Goal: Information Seeking & Learning: Check status

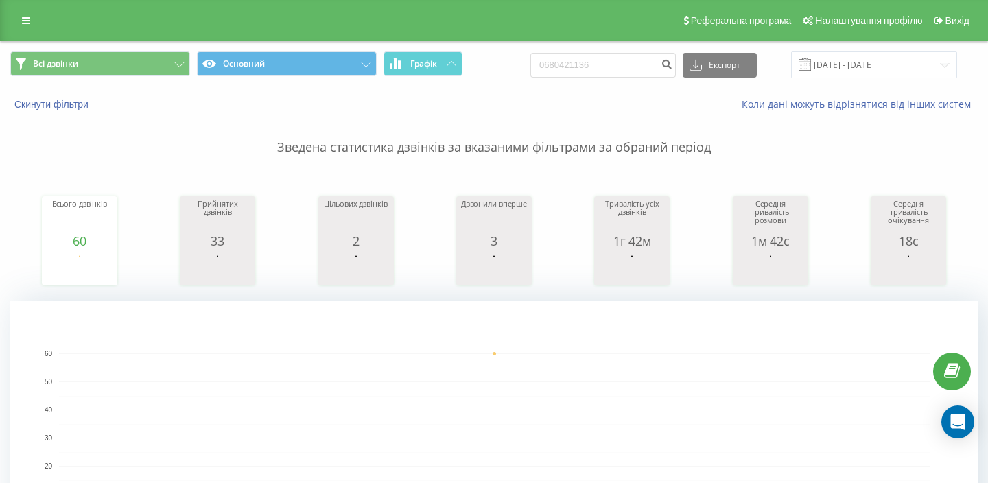
type input "0680421136"
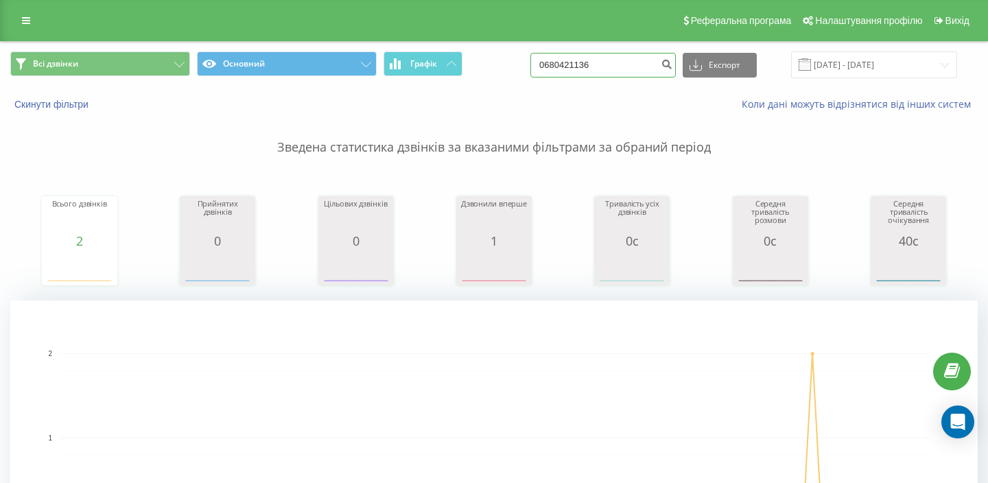
click at [606, 66] on input "0680421136" at bounding box center [602, 65] width 145 height 25
click at [606, 67] on input "0680421136" at bounding box center [602, 65] width 145 height 25
paste input "967082538"
type input "0967082538"
click at [611, 56] on input "0967082538" at bounding box center [602, 65] width 145 height 25
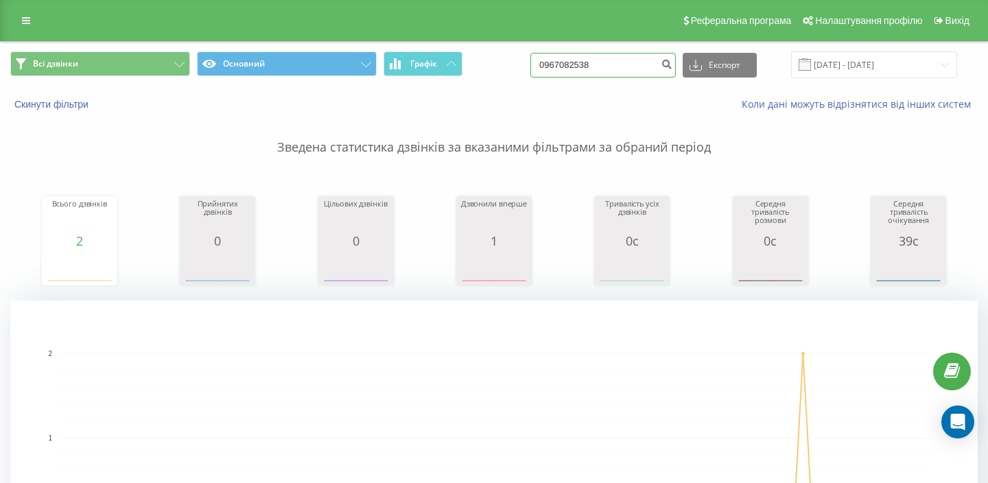
click at [611, 56] on input "0967082538" at bounding box center [602, 65] width 145 height 25
type input "0507399101"
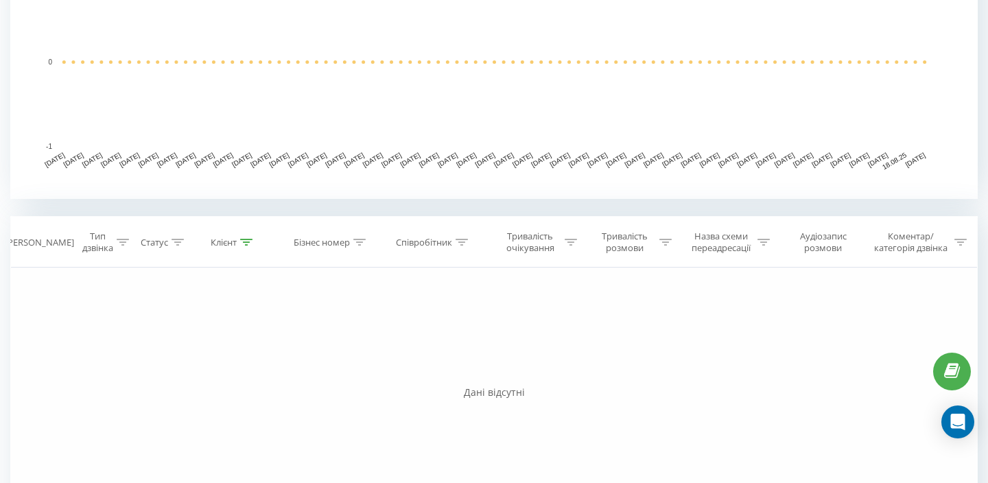
scroll to position [374, 0]
